Goal: Task Accomplishment & Management: Manage account settings

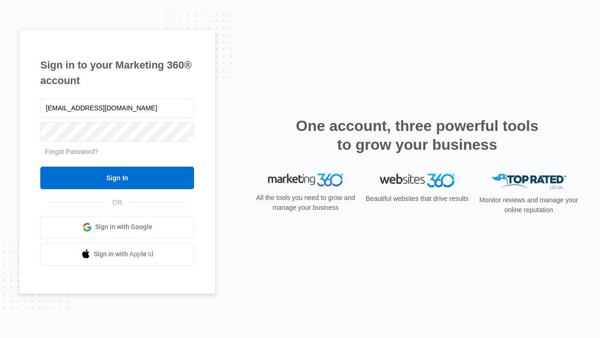
type input "dankie614@gmail.com"
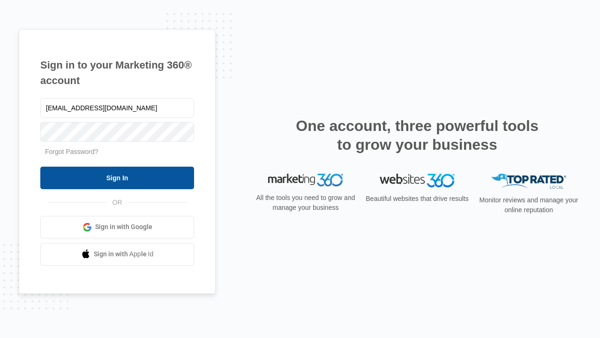
click at [117, 177] on input "Sign In" at bounding box center [117, 177] width 154 height 23
